Goal: Navigation & Orientation: Find specific page/section

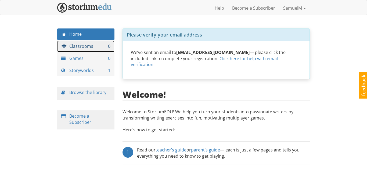
click at [83, 41] on link "Classrooms 0" at bounding box center [85, 47] width 57 height 12
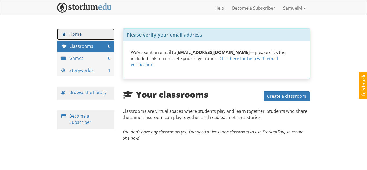
click at [88, 36] on link "Home" at bounding box center [85, 35] width 57 height 12
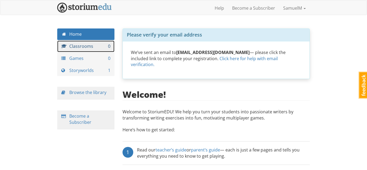
click at [87, 49] on link "Classrooms 0" at bounding box center [85, 47] width 57 height 12
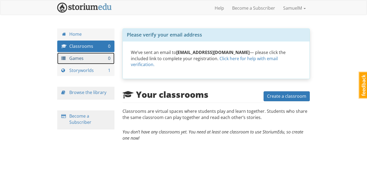
click at [85, 61] on link "Games 0" at bounding box center [85, 59] width 57 height 12
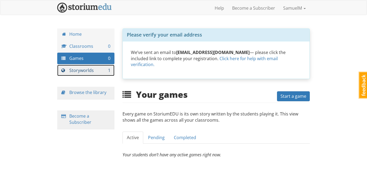
click at [84, 69] on link "Storyworlds 1" at bounding box center [85, 71] width 57 height 12
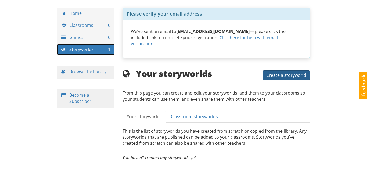
scroll to position [25, 0]
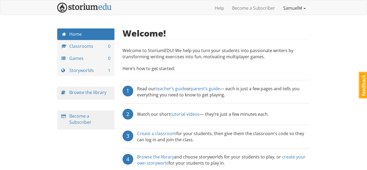
click at [286, 10] on link "SamuelM" at bounding box center [294, 7] width 31 height 13
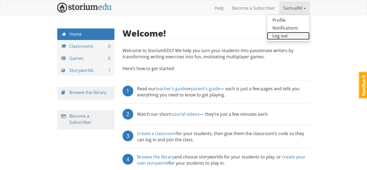
click at [283, 34] on link "Log out" at bounding box center [288, 36] width 42 height 8
